Goal: Communication & Community: Answer question/provide support

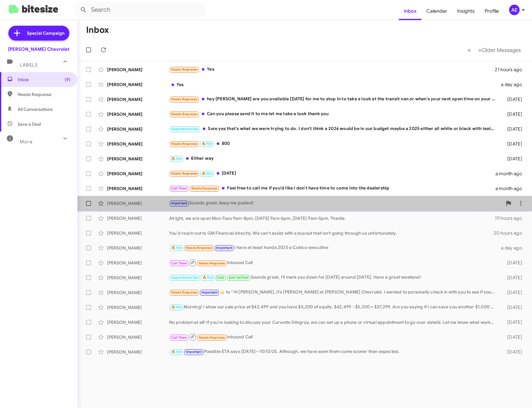
click at [226, 206] on div "Important Sounds great, keep me posted!" at bounding box center [335, 203] width 333 height 7
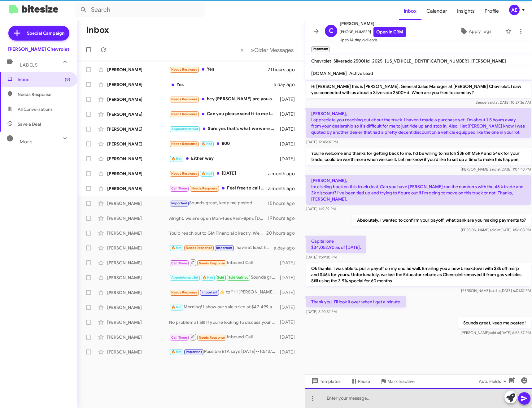
click at [396, 399] on div at bounding box center [418, 398] width 227 height 20
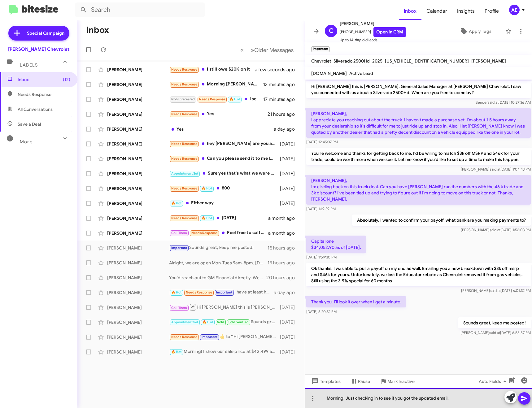
click at [463, 401] on div "Morning! Just checking in to see if you got the updated email." at bounding box center [418, 398] width 227 height 20
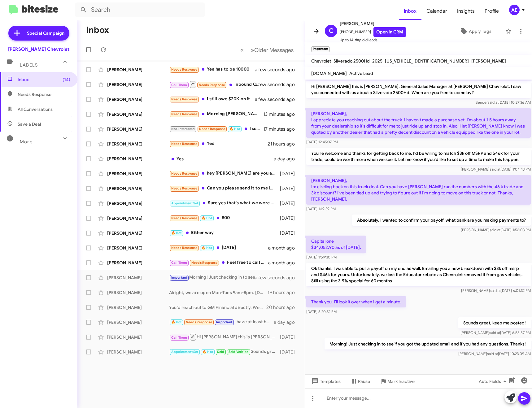
click at [315, 30] on icon at bounding box center [315, 31] width 7 height 7
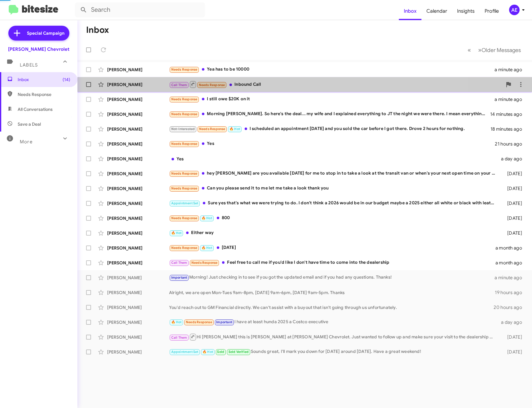
click at [264, 83] on div "Call Them Needs Response Inbound Call" at bounding box center [335, 84] width 333 height 8
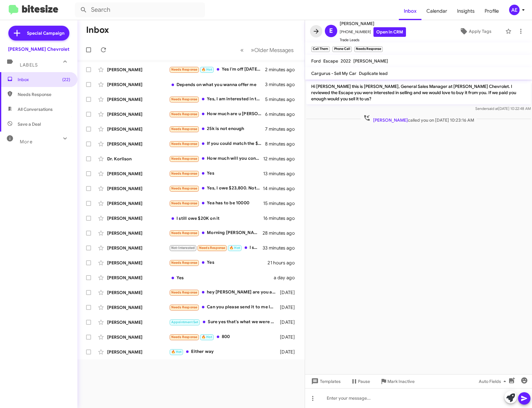
click at [318, 30] on icon at bounding box center [315, 31] width 7 height 7
